Goal: Task Accomplishment & Management: Complete application form

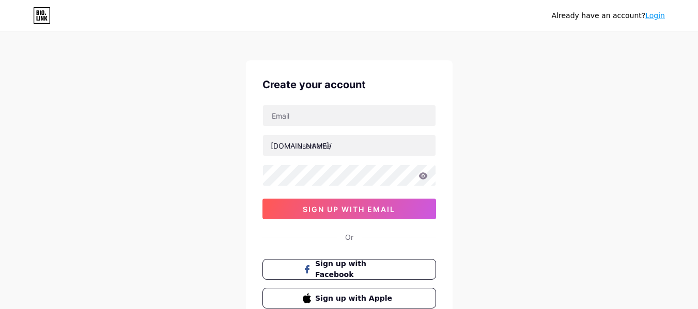
scroll to position [5, 0]
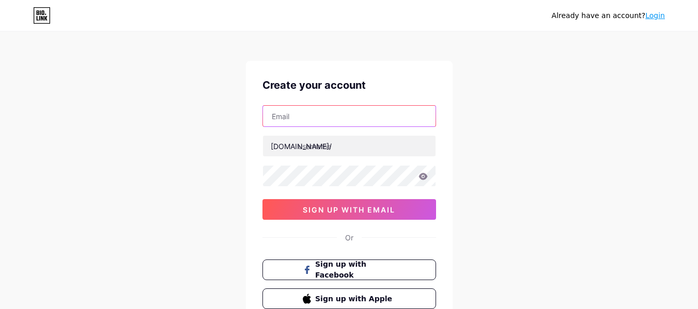
click at [417, 114] on input "text" at bounding box center [349, 116] width 172 height 21
paste input "[EMAIL_ADDRESS][DOMAIN_NAME]"
type input "[EMAIL_ADDRESS][DOMAIN_NAME]"
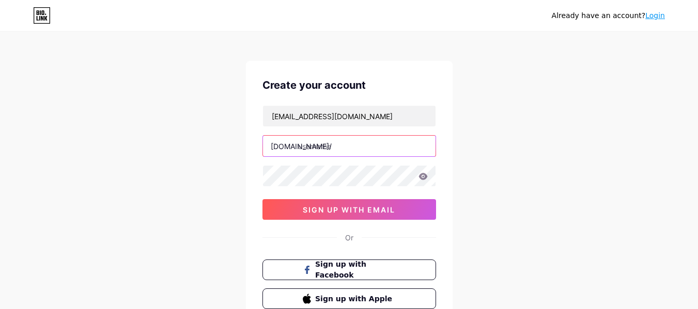
click at [313, 144] on input "text" at bounding box center [349, 146] width 172 height 21
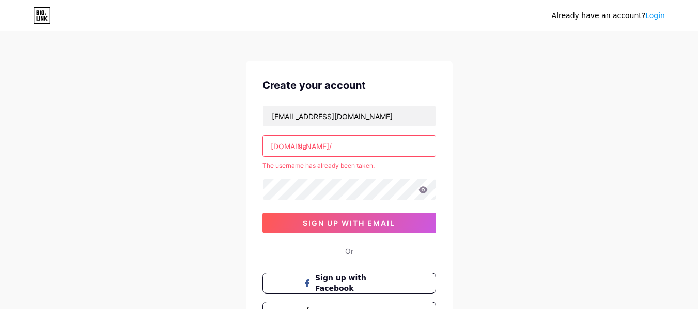
type input "ba"
click at [540, 114] on div "Already have an account? Login Create your account [EMAIL_ADDRESS][DOMAIN_NAME]…" at bounding box center [349, 199] width 698 height 408
drag, startPoint x: 305, startPoint y: 147, endPoint x: 298, endPoint y: 147, distance: 6.7
click at [298, 147] on input "ba" at bounding box center [349, 146] width 172 height 21
click at [154, 156] on div "Already have an account? Login Create your account [EMAIL_ADDRESS][DOMAIN_NAME]…" at bounding box center [349, 199] width 698 height 408
